Goal: Task Accomplishment & Management: Use online tool/utility

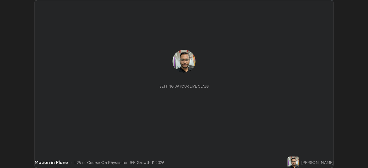
scroll to position [168, 368]
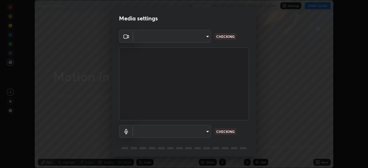
type input "b45de7ee0fa5affbd86f381d9850d11959442b20ac23425cf08cd12c60232317"
type input "communications"
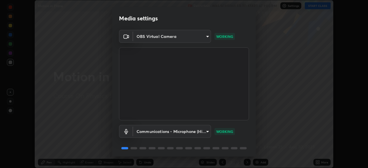
scroll to position [20, 0]
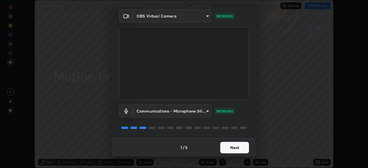
click at [233, 118] on div "Communications - Microphone (High Definition Audio Device) communications WORKI…" at bounding box center [184, 119] width 130 height 38
click at [234, 148] on button "Next" at bounding box center [234, 148] width 29 height 12
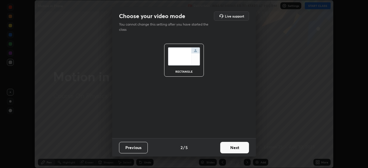
scroll to position [0, 0]
click at [227, 145] on button "Next" at bounding box center [234, 148] width 29 height 12
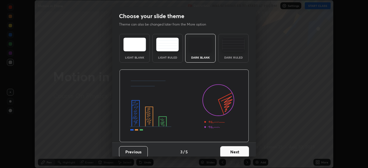
click at [233, 152] on button "Next" at bounding box center [234, 152] width 29 height 12
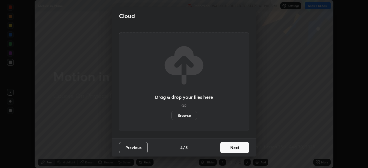
click at [236, 146] on button "Next" at bounding box center [234, 148] width 29 height 12
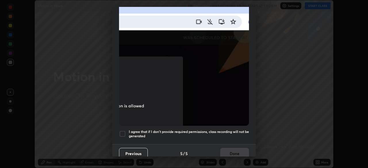
scroll to position [138, 0]
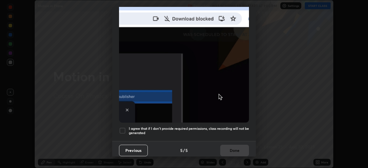
click at [125, 128] on div at bounding box center [122, 130] width 7 height 7
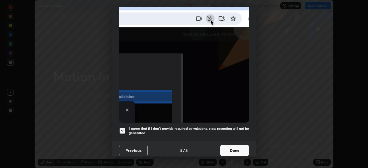
click at [229, 147] on button "Done" at bounding box center [234, 151] width 29 height 12
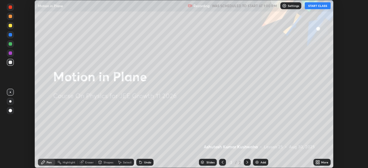
click at [317, 5] on button "START CLASS" at bounding box center [318, 5] width 26 height 7
click at [317, 7] on button "START CLASS" at bounding box center [318, 5] width 26 height 7
click at [315, 6] on button "START CLASS" at bounding box center [318, 5] width 26 height 7
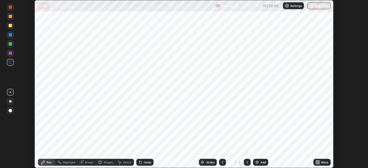
scroll to position [168, 368]
click at [317, 5] on button "End Class" at bounding box center [318, 5] width 23 height 7
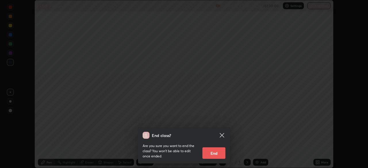
click at [222, 136] on icon at bounding box center [222, 135] width 4 height 4
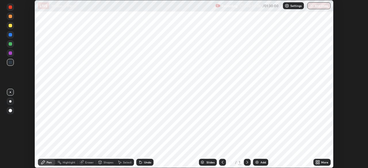
click at [294, 7] on p "Settings" at bounding box center [295, 5] width 11 height 3
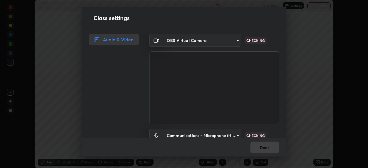
type input "b45de7ee0fa5affbd86f381d9850d11959442b20ac23425cf08cd12c60232317"
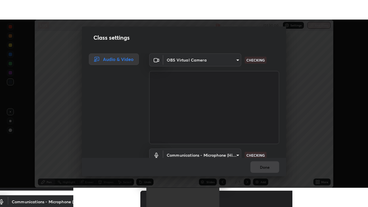
scroll to position [26, 0]
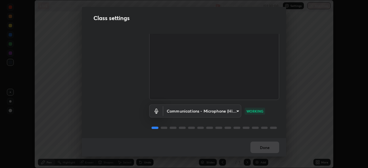
click at [212, 106] on body "Erase all LIVE Motion in Plane Recording 00:08:36 / 01:30:00 Settings End Class…" at bounding box center [184, 84] width 368 height 168
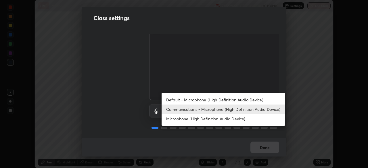
click at [217, 99] on li "Default - Microphone (High Definition Audio Device)" at bounding box center [224, 99] width 124 height 9
type input "default"
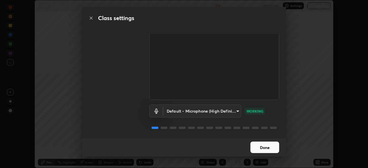
click at [264, 146] on button "Done" at bounding box center [264, 148] width 29 height 12
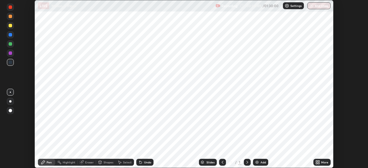
scroll to position [207, 368]
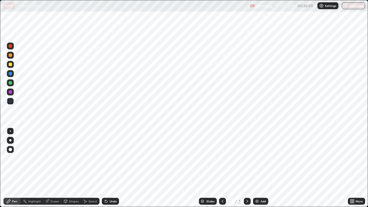
click at [261, 168] on div "Add" at bounding box center [263, 201] width 5 height 3
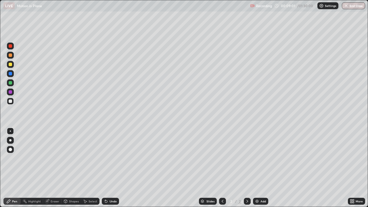
click at [10, 92] on div at bounding box center [10, 91] width 3 height 3
click at [11, 139] on div at bounding box center [10, 140] width 7 height 7
click at [10, 64] on div at bounding box center [10, 64] width 3 height 3
click at [10, 101] on div at bounding box center [10, 100] width 3 height 3
click at [11, 131] on div at bounding box center [10, 131] width 7 height 7
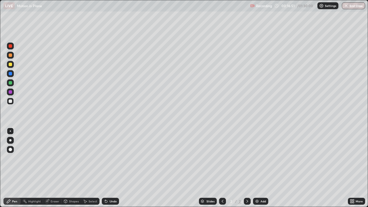
click at [10, 102] on div at bounding box center [10, 100] width 3 height 3
click at [10, 101] on div at bounding box center [10, 100] width 3 height 3
click at [54, 168] on div "Eraser" at bounding box center [55, 201] width 9 height 3
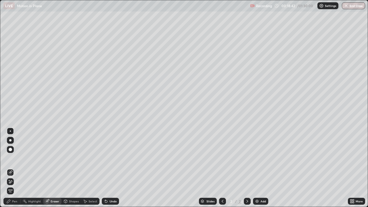
click at [15, 168] on div "Pen" at bounding box center [14, 201] width 5 height 3
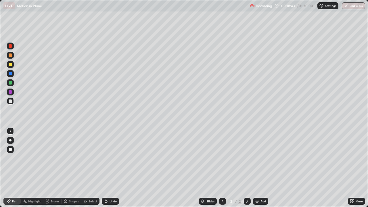
click at [10, 83] on div at bounding box center [10, 82] width 3 height 3
click at [10, 102] on div at bounding box center [10, 100] width 3 height 3
click at [12, 82] on div at bounding box center [10, 82] width 3 height 3
click at [11, 101] on div at bounding box center [10, 100] width 3 height 3
click at [258, 168] on img at bounding box center [257, 201] width 5 height 5
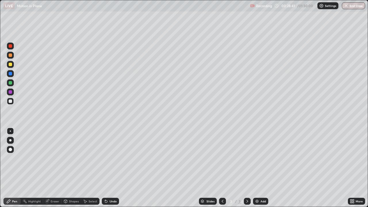
click at [10, 83] on div at bounding box center [10, 82] width 3 height 3
click at [222, 168] on icon at bounding box center [222, 201] width 5 height 5
click at [261, 168] on div "Add" at bounding box center [263, 201] width 5 height 3
click at [11, 92] on div at bounding box center [10, 91] width 3 height 3
click at [11, 101] on div at bounding box center [10, 100] width 3 height 3
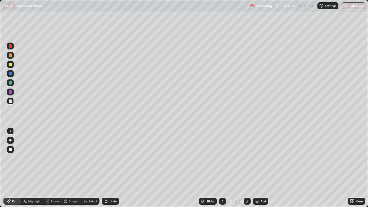
click at [11, 92] on div at bounding box center [10, 91] width 3 height 3
click at [10, 102] on div at bounding box center [10, 100] width 3 height 3
click at [9, 91] on div at bounding box center [10, 91] width 3 height 3
click at [11, 64] on div at bounding box center [10, 64] width 3 height 3
click at [11, 102] on div at bounding box center [10, 100] width 3 height 3
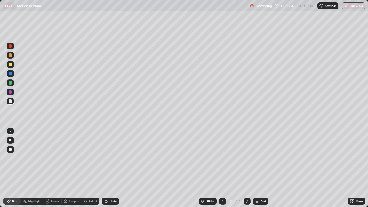
click at [12, 101] on div at bounding box center [10, 100] width 3 height 3
click at [55, 168] on div "Eraser" at bounding box center [55, 201] width 9 height 3
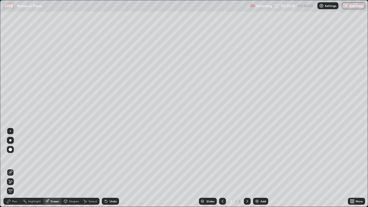
click at [18, 168] on div "Pen" at bounding box center [11, 201] width 17 height 7
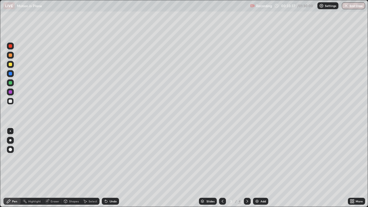
click at [10, 101] on div at bounding box center [10, 100] width 3 height 3
click at [12, 83] on div at bounding box center [10, 82] width 3 height 3
click at [11, 99] on div at bounding box center [10, 100] width 3 height 3
click at [55, 168] on div "Eraser" at bounding box center [55, 201] width 9 height 3
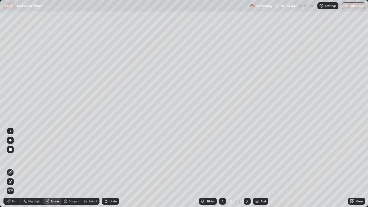
click at [15, 168] on div "Pen" at bounding box center [14, 201] width 5 height 3
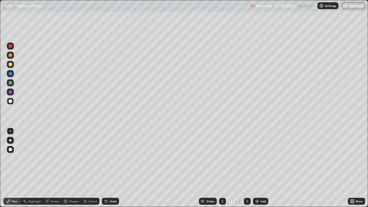
click at [11, 93] on div at bounding box center [10, 91] width 3 height 3
click at [10, 83] on div at bounding box center [10, 82] width 3 height 3
click at [10, 101] on div at bounding box center [10, 100] width 3 height 3
click at [11, 64] on div at bounding box center [10, 64] width 3 height 3
click at [10, 55] on div at bounding box center [10, 54] width 3 height 3
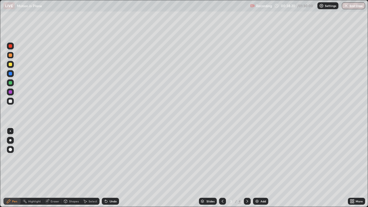
click at [257, 168] on img at bounding box center [257, 201] width 5 height 5
click at [10, 55] on div at bounding box center [10, 54] width 3 height 3
click at [11, 83] on div at bounding box center [10, 82] width 3 height 3
click at [10, 102] on div at bounding box center [10, 100] width 3 height 3
click at [257, 168] on img at bounding box center [257, 201] width 5 height 5
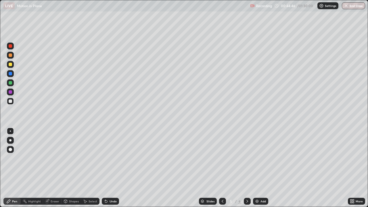
click at [9, 64] on div at bounding box center [10, 64] width 3 height 3
click at [9, 83] on div at bounding box center [10, 82] width 3 height 3
click at [12, 101] on div at bounding box center [10, 100] width 3 height 3
click at [10, 91] on div at bounding box center [10, 91] width 3 height 3
click at [10, 92] on div at bounding box center [10, 91] width 3 height 3
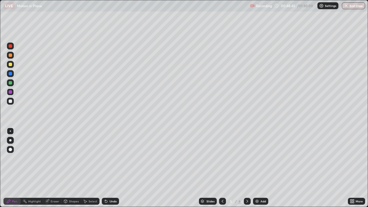
click at [12, 82] on div at bounding box center [10, 82] width 3 height 3
click at [258, 168] on img at bounding box center [257, 201] width 5 height 5
click at [10, 64] on div at bounding box center [10, 64] width 3 height 3
click at [10, 100] on div at bounding box center [10, 100] width 3 height 3
click at [70, 168] on div "Shapes" at bounding box center [74, 201] width 10 height 3
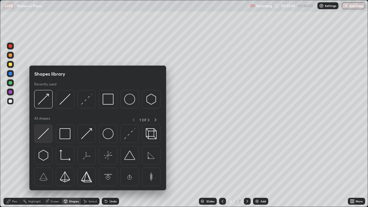
click at [44, 136] on img at bounding box center [43, 133] width 11 height 11
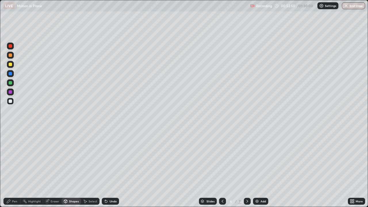
click at [11, 82] on div at bounding box center [10, 82] width 3 height 3
click at [12, 168] on div "Pen" at bounding box center [14, 201] width 5 height 3
click at [71, 168] on div "Shapes" at bounding box center [74, 201] width 10 height 3
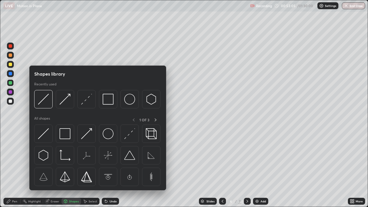
click at [108, 99] on img at bounding box center [108, 99] width 11 height 11
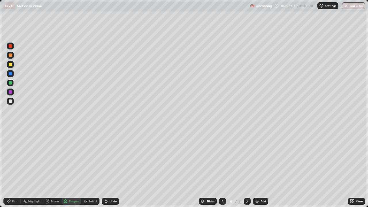
click at [10, 64] on div at bounding box center [10, 64] width 3 height 3
click at [16, 168] on div "Pen" at bounding box center [14, 201] width 5 height 3
click at [11, 100] on div at bounding box center [10, 100] width 3 height 3
click at [11, 73] on div at bounding box center [10, 73] width 3 height 3
click at [74, 168] on div "Shapes" at bounding box center [74, 201] width 10 height 3
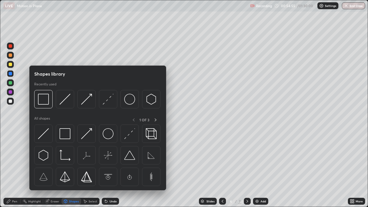
click at [129, 135] on img at bounding box center [129, 133] width 11 height 11
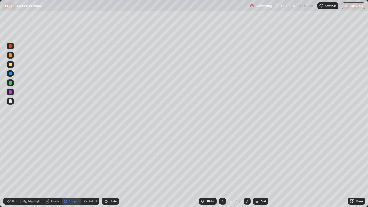
click at [10, 100] on div at bounding box center [10, 100] width 3 height 3
click at [15, 168] on div "Pen" at bounding box center [14, 201] width 5 height 3
click at [11, 65] on div at bounding box center [10, 64] width 3 height 3
click at [10, 74] on div at bounding box center [10, 73] width 3 height 3
click at [74, 168] on div "Shapes" at bounding box center [74, 201] width 10 height 3
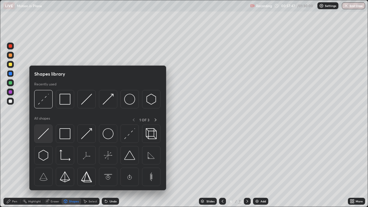
click at [44, 137] on img at bounding box center [43, 133] width 11 height 11
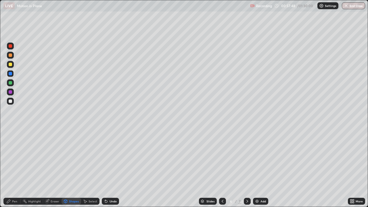
click at [10, 100] on div at bounding box center [10, 100] width 3 height 3
click at [15, 168] on div "Pen" at bounding box center [14, 201] width 5 height 3
click at [10, 101] on div at bounding box center [10, 100] width 3 height 3
click at [262, 168] on div "Add" at bounding box center [263, 201] width 5 height 3
click at [75, 168] on div "Shapes" at bounding box center [74, 201] width 10 height 3
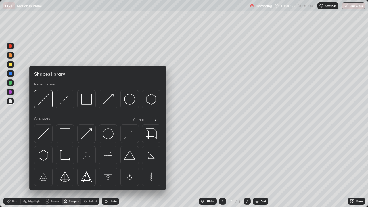
click at [46, 133] on img at bounding box center [43, 133] width 11 height 11
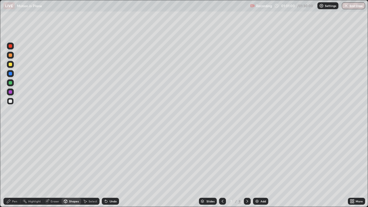
click at [15, 168] on div "Pen" at bounding box center [14, 201] width 5 height 3
click at [72, 168] on div "Shapes" at bounding box center [74, 201] width 10 height 3
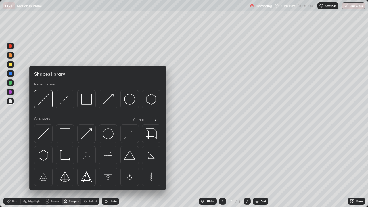
click at [87, 99] on img at bounding box center [86, 99] width 11 height 11
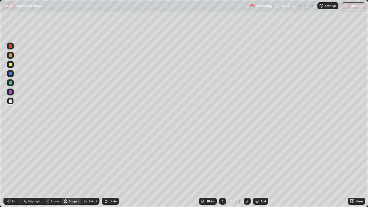
click at [16, 168] on div "Pen" at bounding box center [14, 201] width 5 height 3
click at [12, 92] on div at bounding box center [10, 91] width 3 height 3
click at [10, 101] on div at bounding box center [10, 100] width 3 height 3
click at [12, 83] on div at bounding box center [10, 82] width 3 height 3
click at [11, 64] on div at bounding box center [10, 64] width 3 height 3
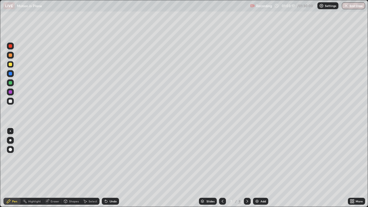
click at [75, 168] on div "Shapes" at bounding box center [74, 201] width 10 height 3
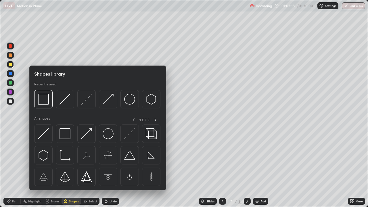
click at [129, 136] on img at bounding box center [129, 133] width 11 height 11
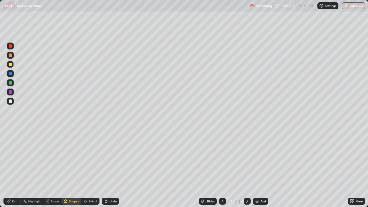
click at [10, 100] on div at bounding box center [10, 100] width 3 height 3
click at [14, 168] on div "Pen" at bounding box center [14, 201] width 5 height 3
click at [11, 99] on div at bounding box center [10, 100] width 3 height 3
click at [10, 82] on div at bounding box center [10, 82] width 3 height 3
click at [9, 100] on div at bounding box center [10, 100] width 3 height 3
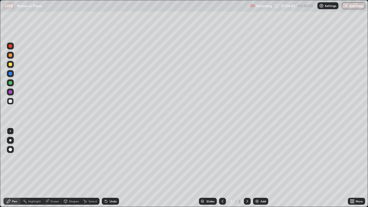
click at [72, 168] on div "Shapes" at bounding box center [74, 201] width 10 height 3
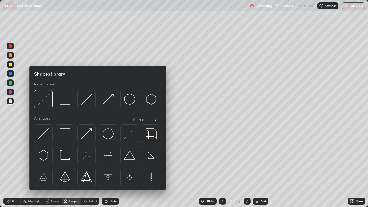
click at [45, 134] on img at bounding box center [43, 133] width 11 height 11
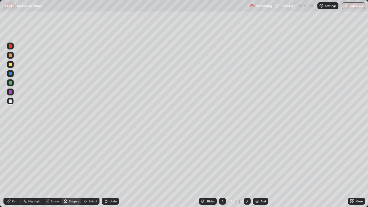
click at [11, 83] on div at bounding box center [10, 82] width 3 height 3
click at [14, 168] on div "Pen" at bounding box center [14, 201] width 5 height 3
click at [11, 100] on div at bounding box center [10, 100] width 3 height 3
click at [9, 63] on div at bounding box center [10, 64] width 3 height 3
click at [11, 83] on div at bounding box center [10, 82] width 3 height 3
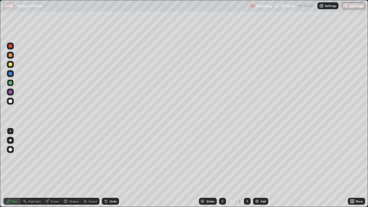
click at [10, 101] on div at bounding box center [10, 100] width 3 height 3
click at [258, 168] on img at bounding box center [257, 201] width 5 height 5
click at [76, 168] on div "Shapes" at bounding box center [74, 201] width 10 height 3
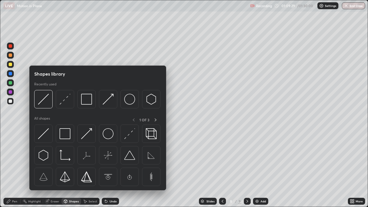
click at [44, 134] on img at bounding box center [43, 133] width 11 height 11
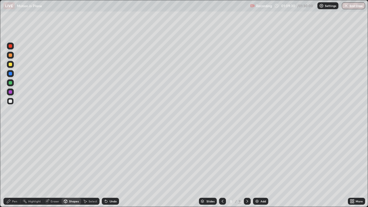
click at [10, 64] on div at bounding box center [10, 64] width 3 height 3
click at [15, 168] on div "Pen" at bounding box center [14, 201] width 5 height 3
click at [75, 168] on div "Shapes" at bounding box center [74, 201] width 10 height 3
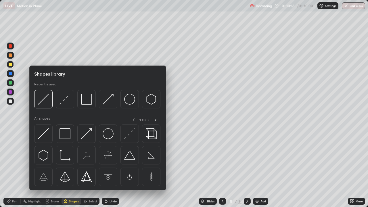
click at [128, 137] on img at bounding box center [129, 133] width 11 height 11
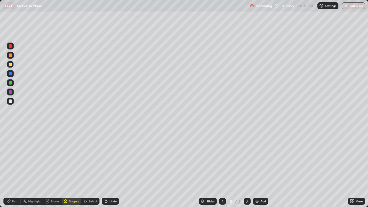
click at [15, 168] on div "Pen" at bounding box center [14, 201] width 5 height 3
click at [9, 83] on div at bounding box center [10, 82] width 3 height 3
click at [32, 168] on div "Highlight" at bounding box center [34, 201] width 13 height 3
click at [10, 55] on div at bounding box center [10, 54] width 3 height 3
click at [258, 168] on img at bounding box center [257, 201] width 5 height 5
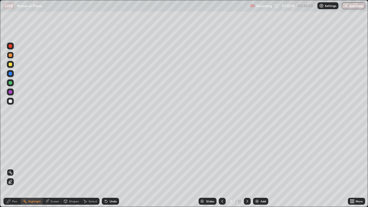
click at [16, 168] on div "Pen" at bounding box center [14, 201] width 5 height 3
click at [11, 100] on div at bounding box center [10, 100] width 3 height 3
click at [10, 65] on div at bounding box center [10, 64] width 3 height 3
click at [72, 168] on div "Shapes" at bounding box center [72, 201] width 20 height 7
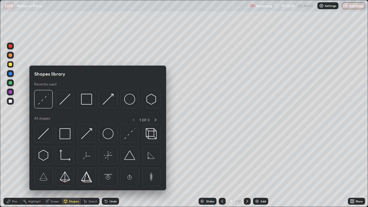
click at [108, 135] on img at bounding box center [108, 133] width 11 height 11
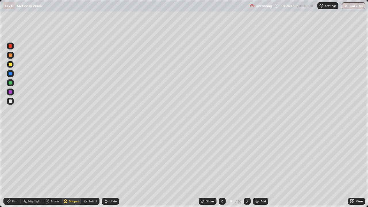
click at [259, 168] on div "Add" at bounding box center [260, 201] width 15 height 7
click at [224, 168] on icon at bounding box center [222, 201] width 5 height 5
click at [108, 168] on div "Undo" at bounding box center [110, 201] width 17 height 7
click at [110, 168] on div "Undo" at bounding box center [113, 201] width 7 height 3
click at [93, 168] on div "Select" at bounding box center [93, 201] width 9 height 3
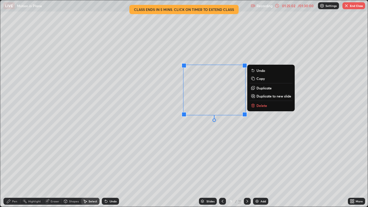
click at [204, 125] on div "0 ° Undo Copy Duplicate Duplicate to new slide Delete" at bounding box center [183, 103] width 367 height 206
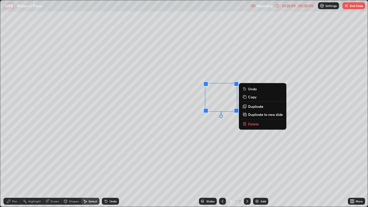
click at [15, 168] on div "Pen" at bounding box center [14, 201] width 5 height 3
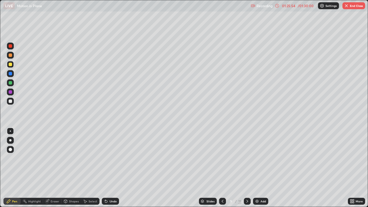
click at [70, 168] on div "Shapes" at bounding box center [74, 201] width 10 height 3
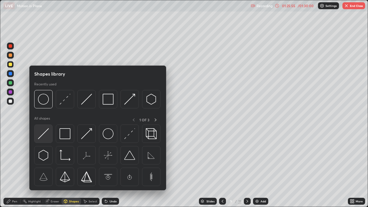
click at [45, 134] on img at bounding box center [43, 133] width 11 height 11
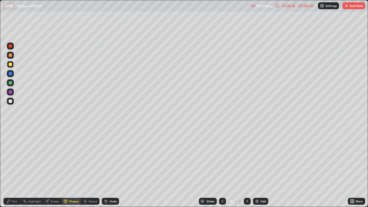
click at [10, 101] on div at bounding box center [10, 100] width 3 height 3
click at [57, 168] on div "Eraser" at bounding box center [55, 201] width 9 height 3
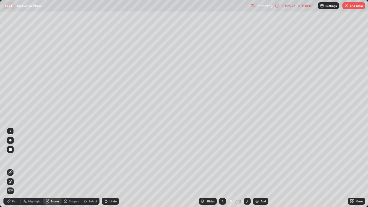
click at [92, 168] on div "Select" at bounding box center [93, 201] width 9 height 3
click at [75, 168] on div "Shapes" at bounding box center [74, 201] width 10 height 3
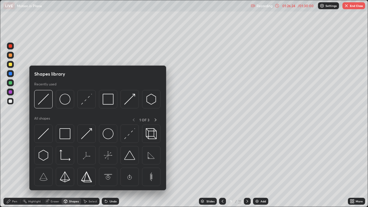
click at [110, 136] on img at bounding box center [108, 133] width 11 height 11
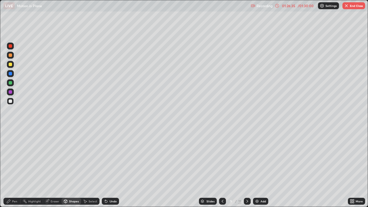
click at [92, 168] on div "Select" at bounding box center [93, 201] width 9 height 3
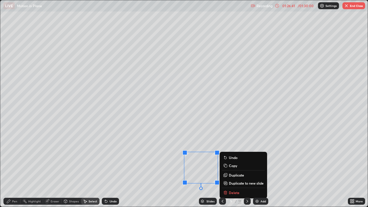
click at [167, 168] on div "0 ° Undo Copy Duplicate Duplicate to new slide Delete" at bounding box center [183, 103] width 367 height 206
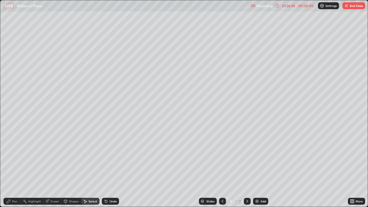
click at [73, 168] on div "Shapes" at bounding box center [74, 201] width 10 height 3
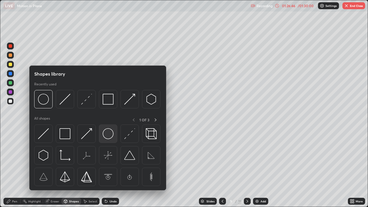
click at [110, 136] on img at bounding box center [108, 133] width 11 height 11
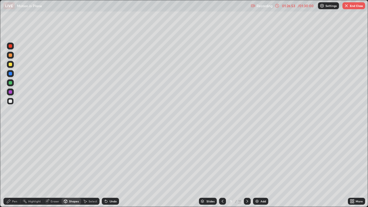
click at [90, 168] on div "Select" at bounding box center [93, 201] width 9 height 3
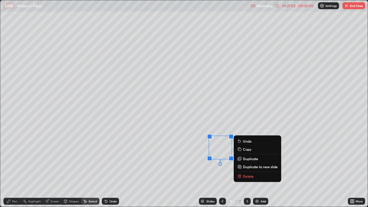
click at [16, 168] on div "Pen" at bounding box center [14, 201] width 5 height 3
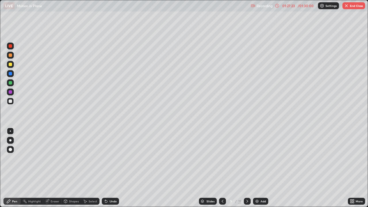
click at [73, 168] on div "Shapes" at bounding box center [74, 201] width 10 height 3
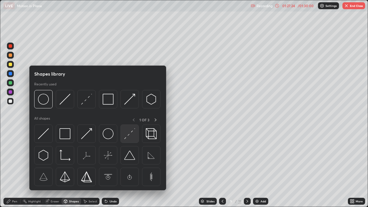
click at [132, 134] on img at bounding box center [129, 133] width 11 height 11
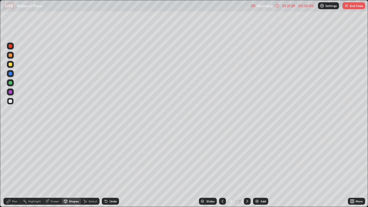
click at [15, 168] on div "Pen" at bounding box center [14, 201] width 5 height 3
click at [12, 101] on div at bounding box center [10, 100] width 3 height 3
click at [10, 55] on div at bounding box center [10, 54] width 3 height 3
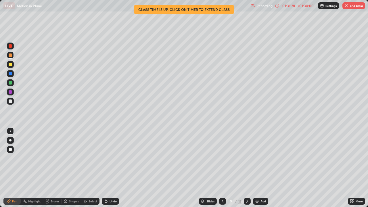
click at [350, 5] on button "End Class" at bounding box center [353, 5] width 23 height 7
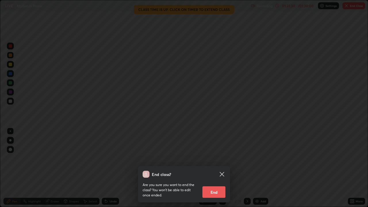
click at [215, 168] on button "End" at bounding box center [213, 192] width 23 height 12
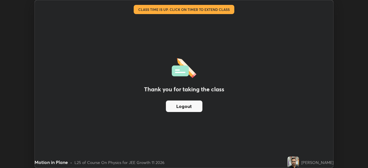
scroll to position [28586, 28386]
